Goal: Check status

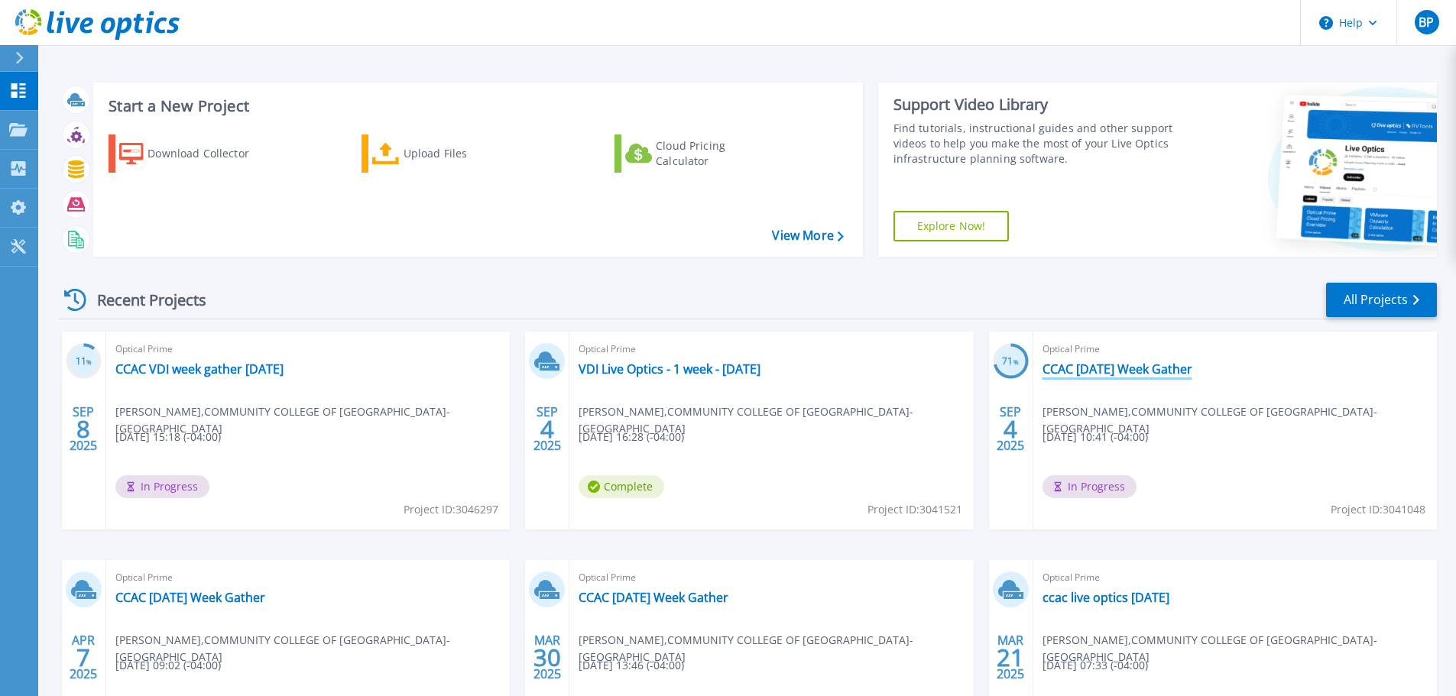
click at [1102, 367] on link "CCAC [DATE] Week Gather" at bounding box center [1118, 369] width 150 height 15
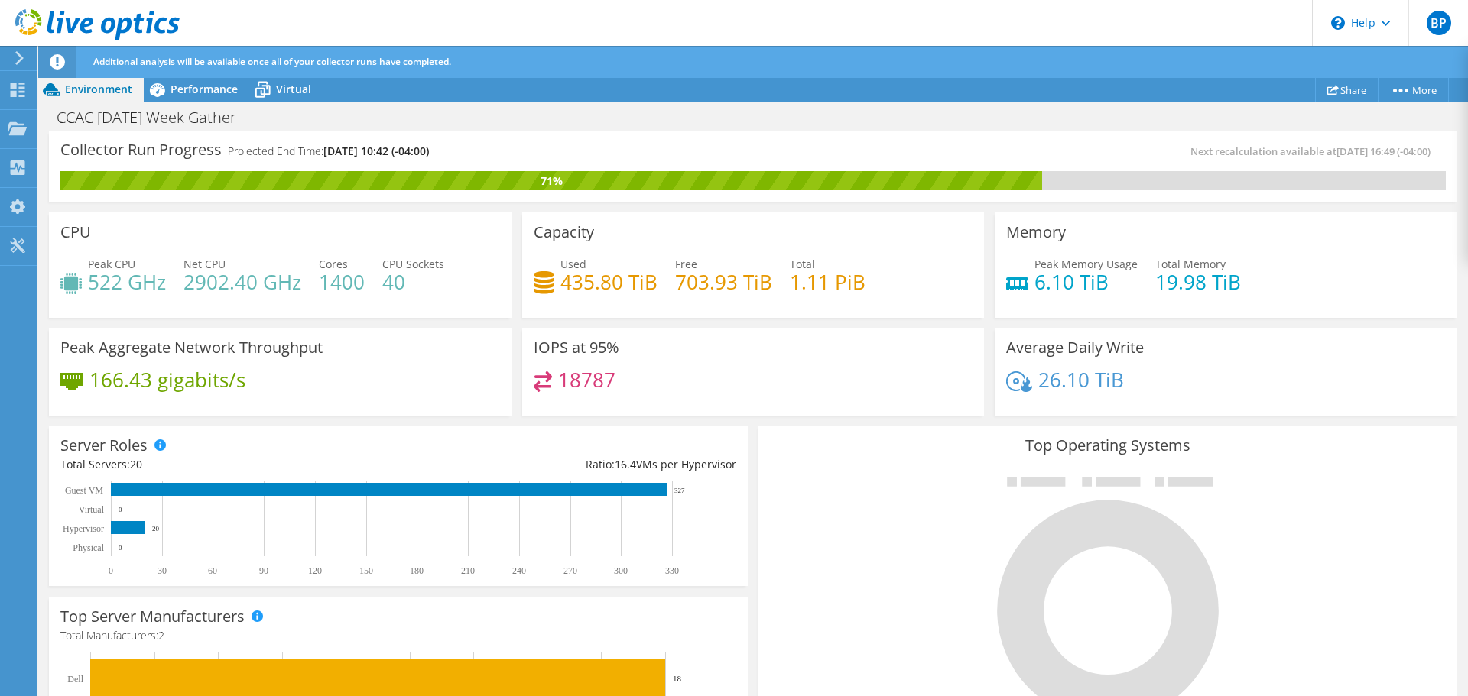
scroll to position [306, 0]
click at [711, 396] on div "18787" at bounding box center [754, 387] width 440 height 33
click at [194, 90] on span "Performance" at bounding box center [203, 89] width 67 height 15
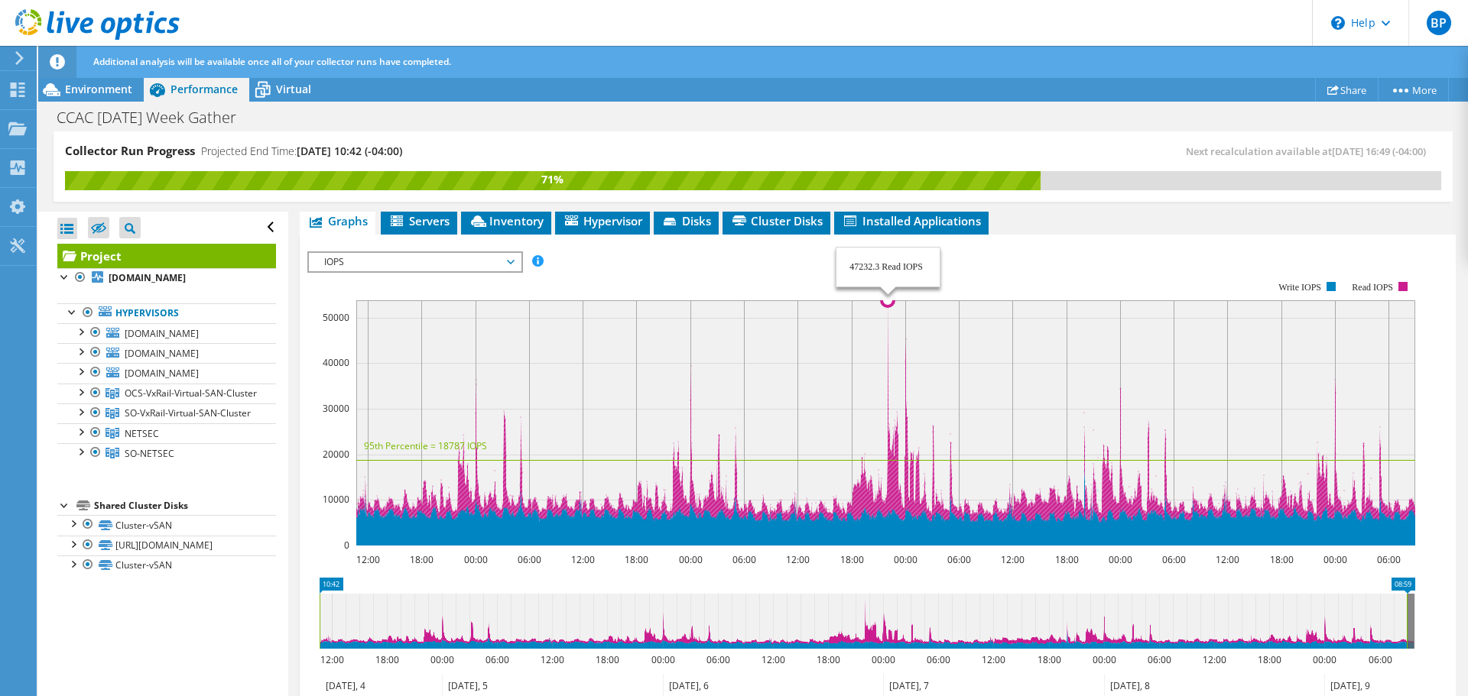
click at [888, 324] on rect at bounding box center [885, 422] width 1059 height 245
